Goal: Feedback & Contribution: Submit feedback/report problem

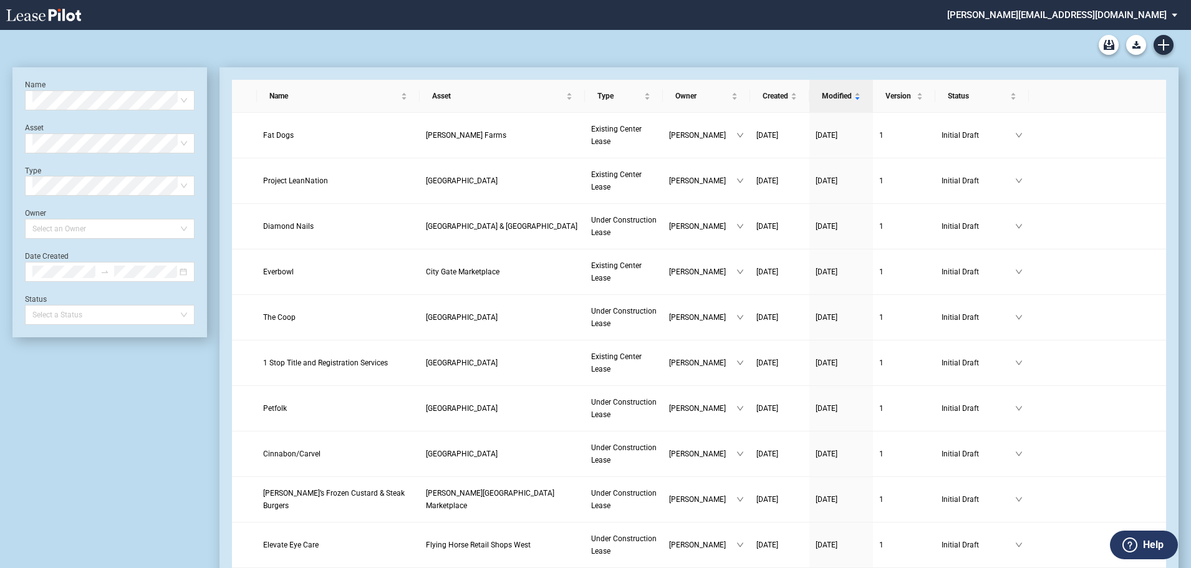
click at [1149, 549] on label "Help" at bounding box center [1153, 545] width 21 height 16
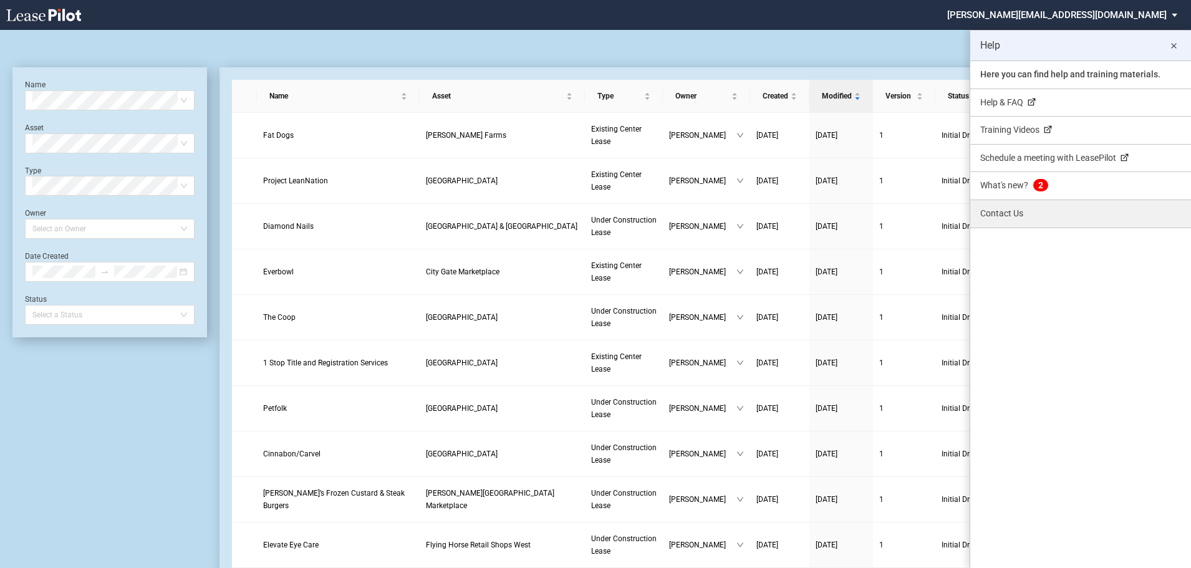
click at [1005, 209] on link "Contact Us" at bounding box center [1080, 213] width 221 height 27
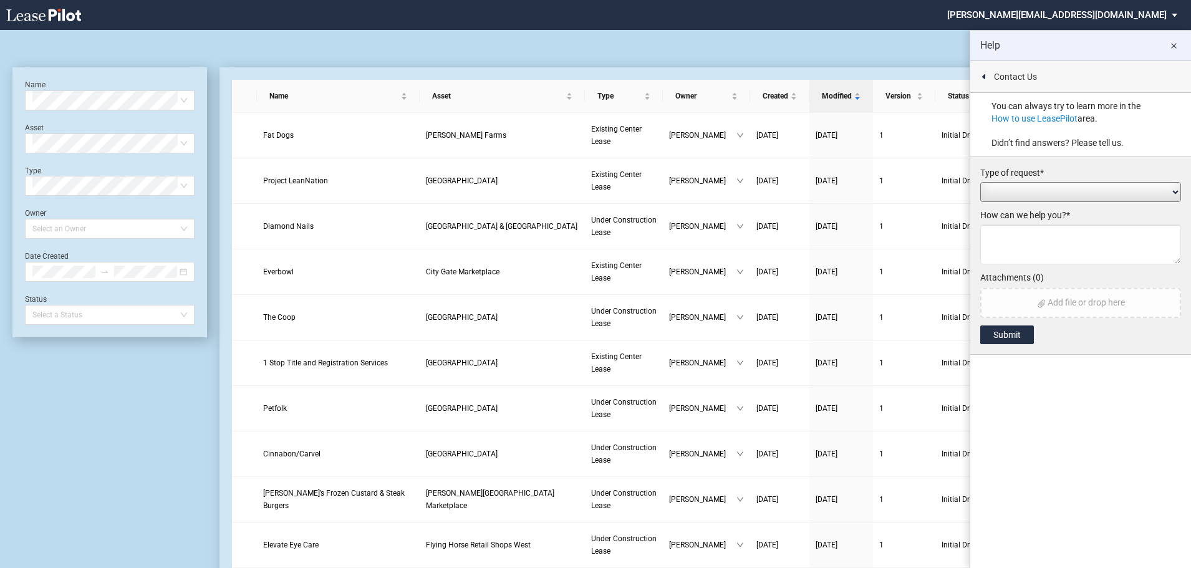
click at [1005, 188] on select "Add / Change Asset Feature Request Formatting Issue Language Revisions Add New …" at bounding box center [1080, 192] width 201 height 20
select select "feature_request"
click at [980, 182] on select "Add / Change Asset Feature Request Formatting Issue Language Revisions Add New …" at bounding box center [1080, 192] width 201 height 20
click at [1012, 243] on textarea at bounding box center [1080, 244] width 201 height 40
click at [1034, 244] on textarea "When the lease extension are printed out and it five years. It years year 1, ye…" at bounding box center [1080, 244] width 201 height 40
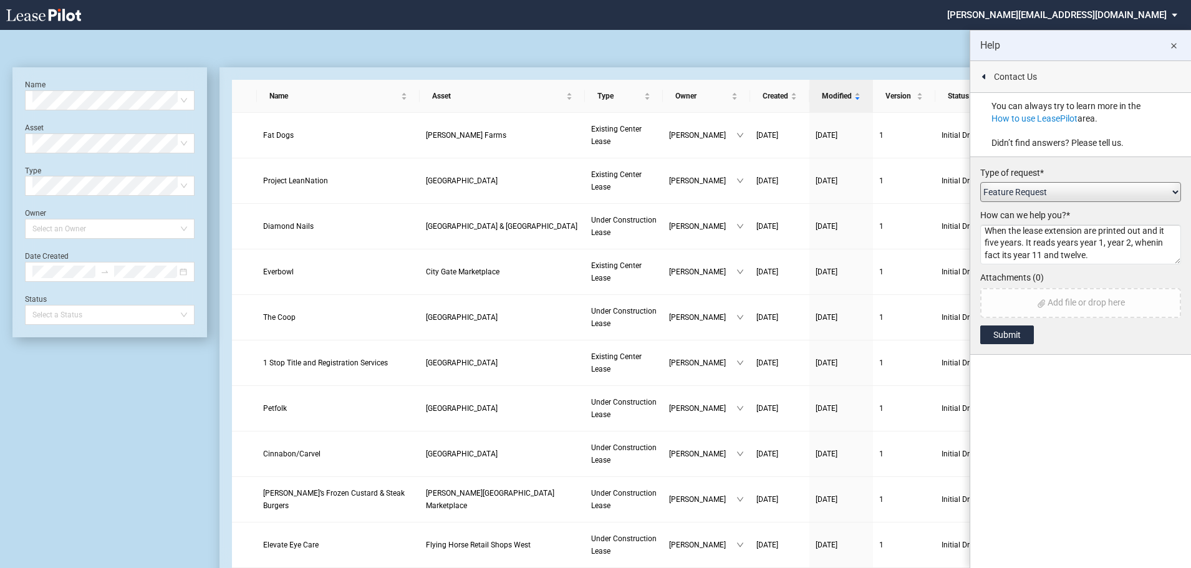
click at [1082, 242] on textarea "When the lease extension are printed out and it five years. It reads years year…" at bounding box center [1080, 244] width 201 height 40
click at [1080, 242] on textarea "When the lease extension are printed out and it five years. It reads years year…" at bounding box center [1080, 244] width 201 height 40
click at [1130, 243] on textarea "When the lease extension are printed out and it five years. It reads year 1, ye…" at bounding box center [1080, 244] width 201 height 40
click at [1075, 256] on textarea "When the lease extension are printed out and it five years. It reads year 1, ye…" at bounding box center [1080, 244] width 201 height 40
click at [1145, 229] on textarea "When the lease extension are printed out and it five years. It reads year 1, ye…" at bounding box center [1080, 244] width 201 height 40
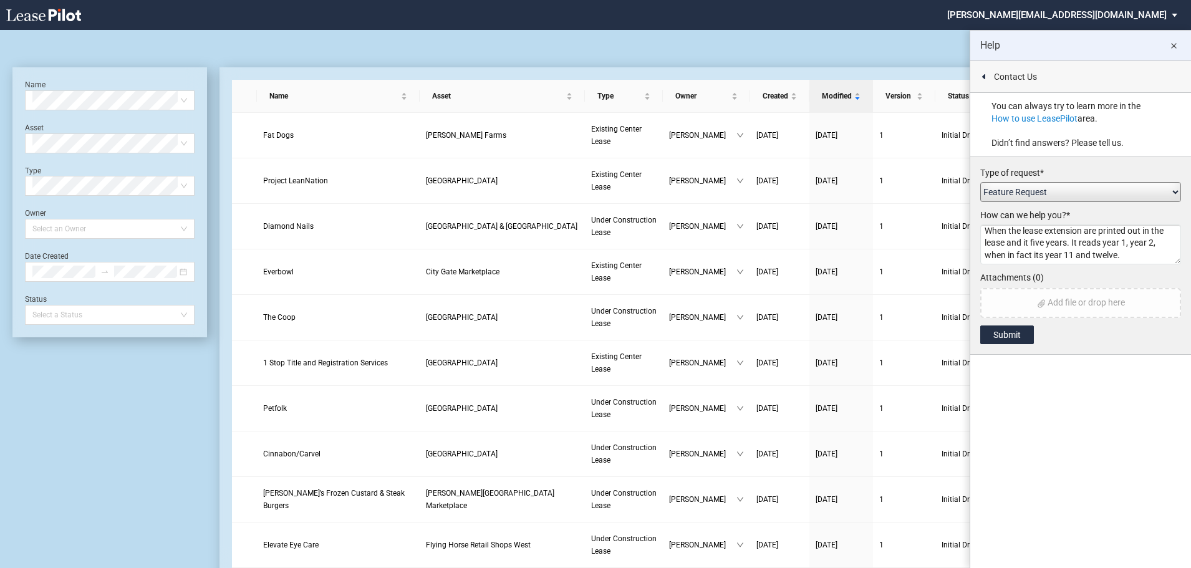
click at [1125, 254] on textarea "When the lease extension are printed out in the lease and it five years. It rea…" at bounding box center [1080, 244] width 201 height 40
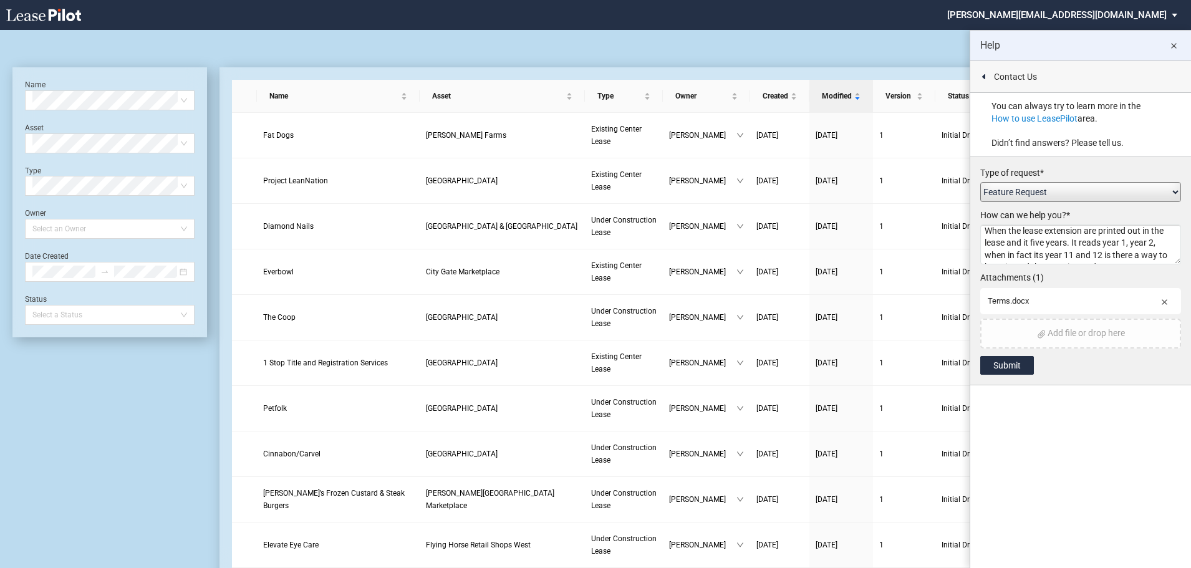
click at [1027, 242] on textarea "When the lease extension are printed out in the lease and it five years. It rea…" at bounding box center [1080, 244] width 201 height 40
click at [1161, 242] on textarea "When the lease extension are printed out in the lease and its five years. It re…" at bounding box center [1080, 244] width 201 height 40
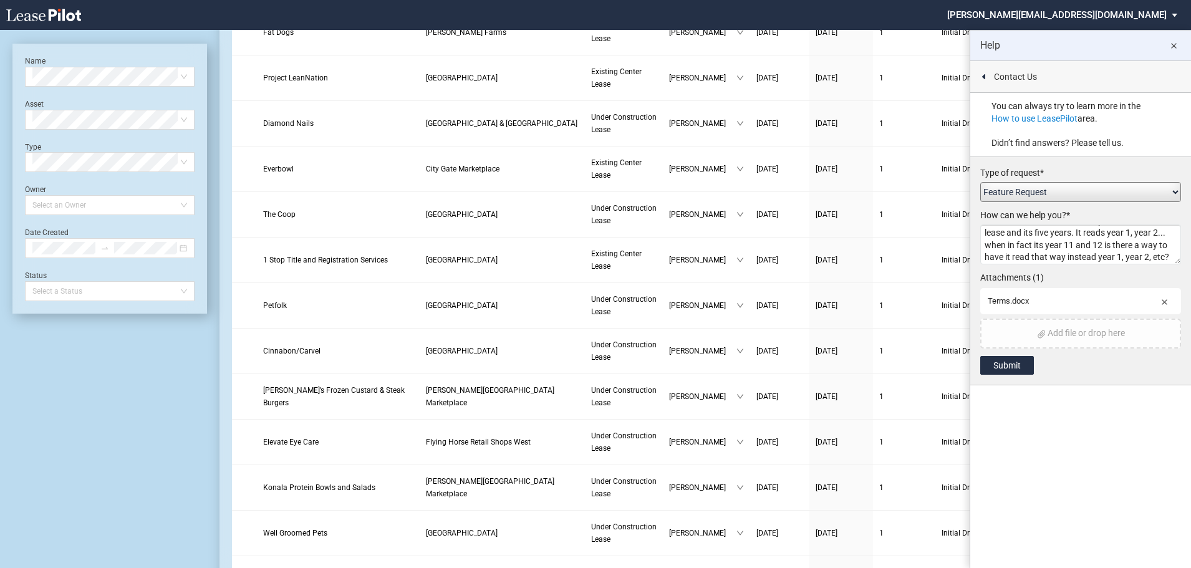
scroll to position [125, 0]
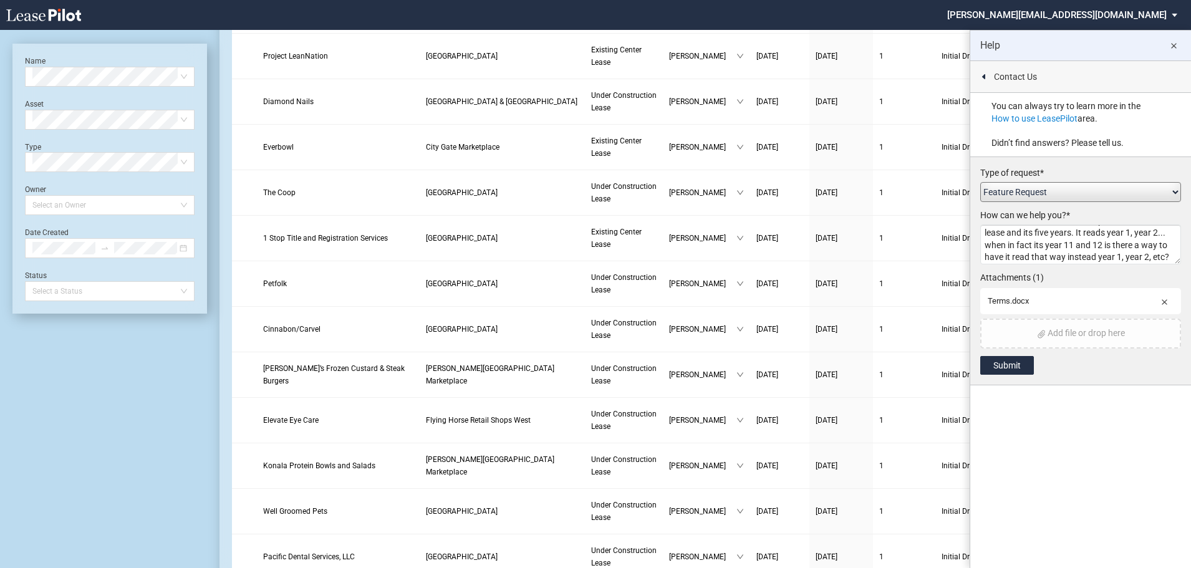
drag, startPoint x: 1173, startPoint y: 261, endPoint x: 1066, endPoint y: 258, distance: 106.6
click at [1066, 258] on textarea "When the lease extension are printed out in the lease and its five years. It re…" at bounding box center [1080, 244] width 201 height 40
type textarea "When the lease extension are printed out in the lease and its five years. It re…"
click at [1015, 365] on button "Submit" at bounding box center [1007, 365] width 54 height 19
